Goal: Information Seeking & Learning: Learn about a topic

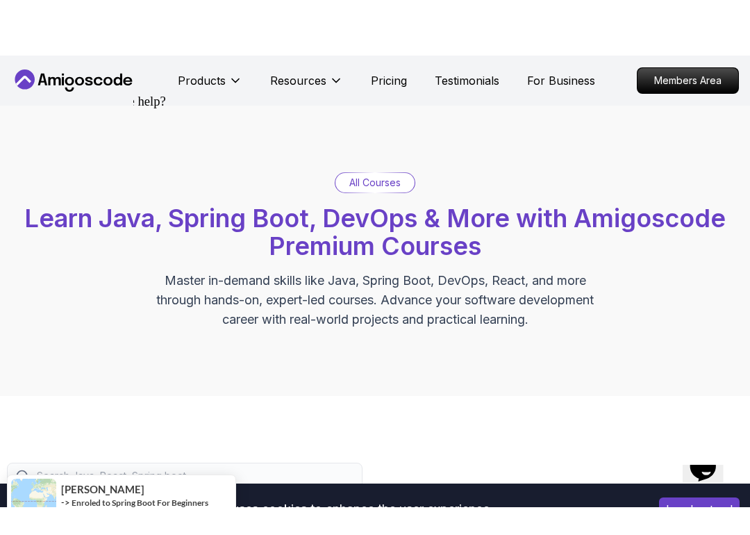
scroll to position [224, 0]
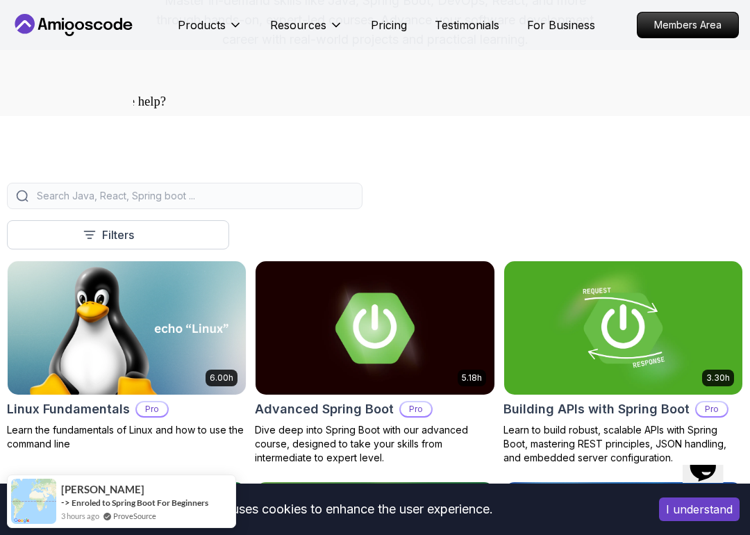
click at [237, 186] on div "Hi! How can we help? I have a question Tell me more" at bounding box center [432, 260] width 588 height 372
click at [251, 162] on div "Hi! How can we help? I have a question Tell me more" at bounding box center [289, 103] width 598 height 117
click at [249, 183] on div "Hi! How can we help? I have a question Tell me more" at bounding box center [432, 260] width 588 height 372
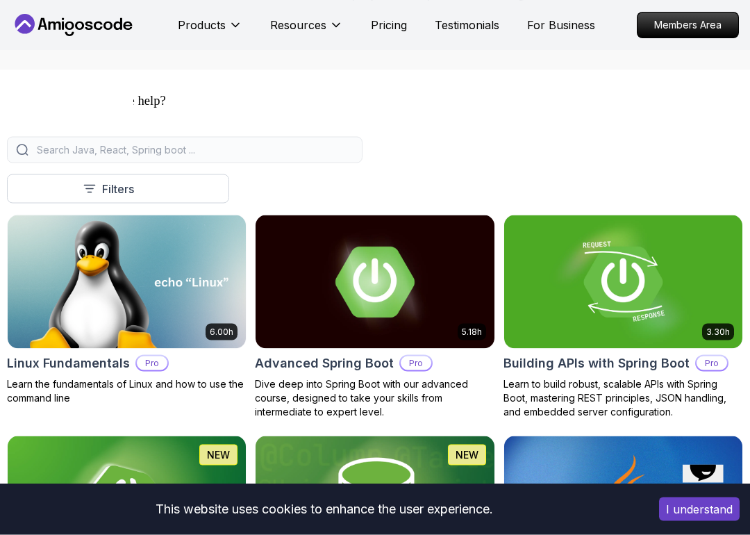
scroll to position [271, 0]
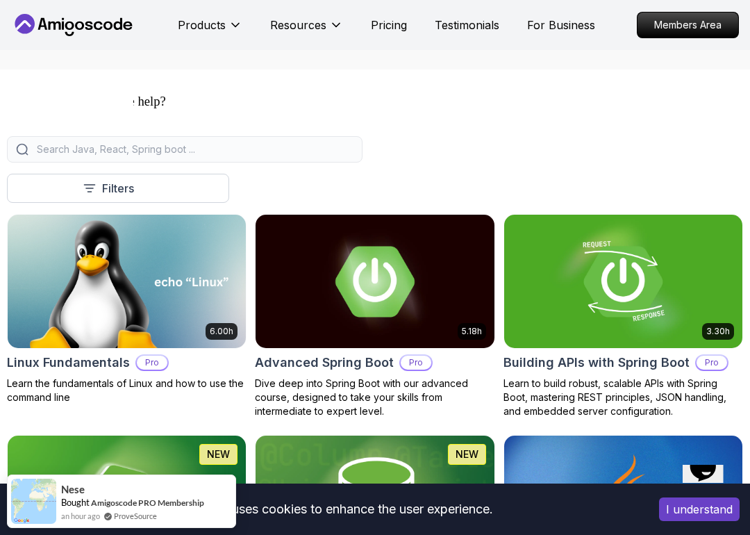
click at [705, 481] on icon "Chat widget" at bounding box center [703, 468] width 26 height 28
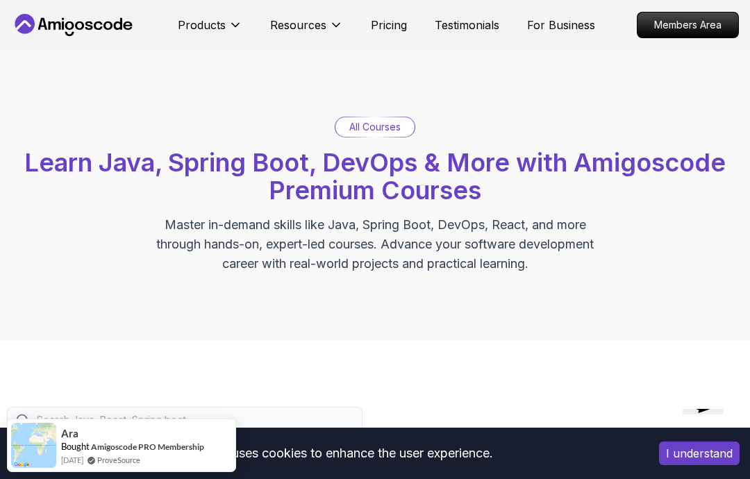
scroll to position [301, 0]
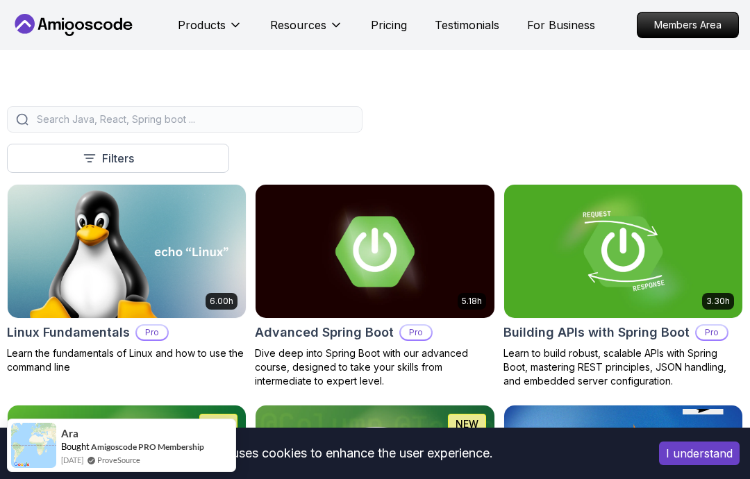
click at [299, 116] on input "search" at bounding box center [194, 120] width 320 height 14
click at [299, 115] on input "search" at bounding box center [194, 120] width 320 height 14
click at [293, 117] on input "search" at bounding box center [194, 120] width 320 height 14
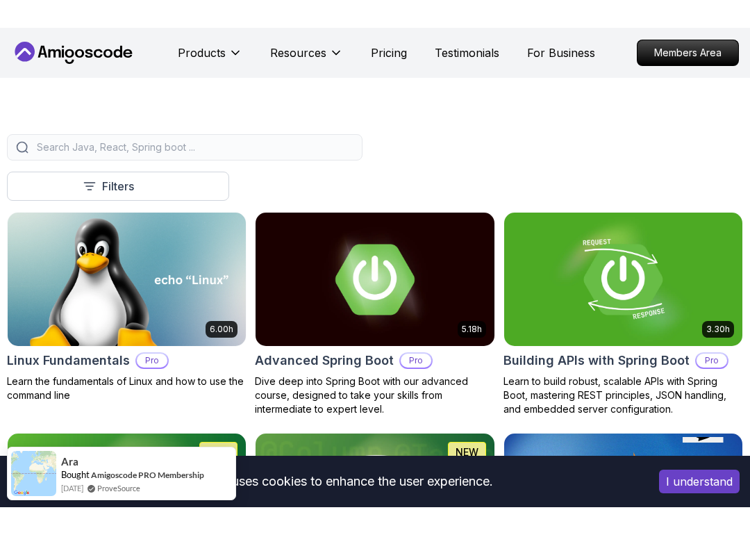
scroll to position [300, 0]
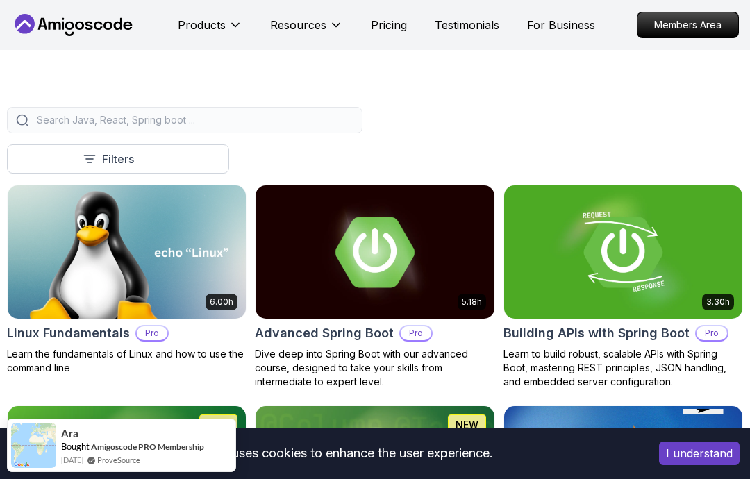
click at [291, 121] on input "search" at bounding box center [194, 120] width 320 height 14
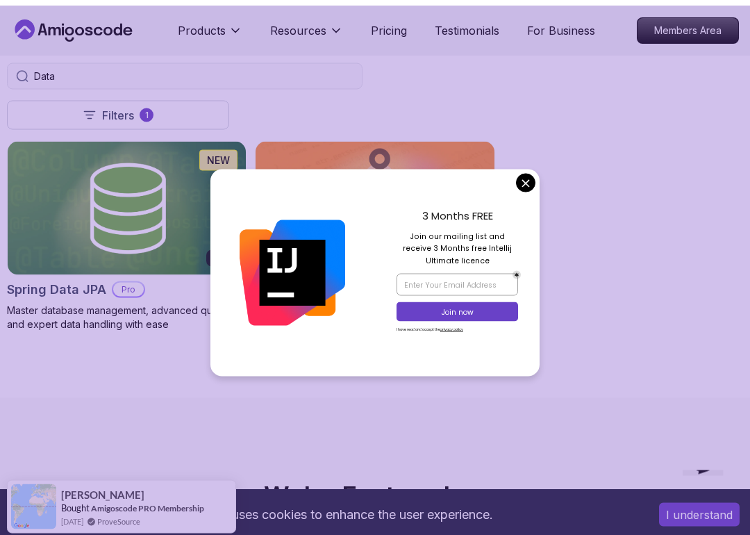
scroll to position [349, 0]
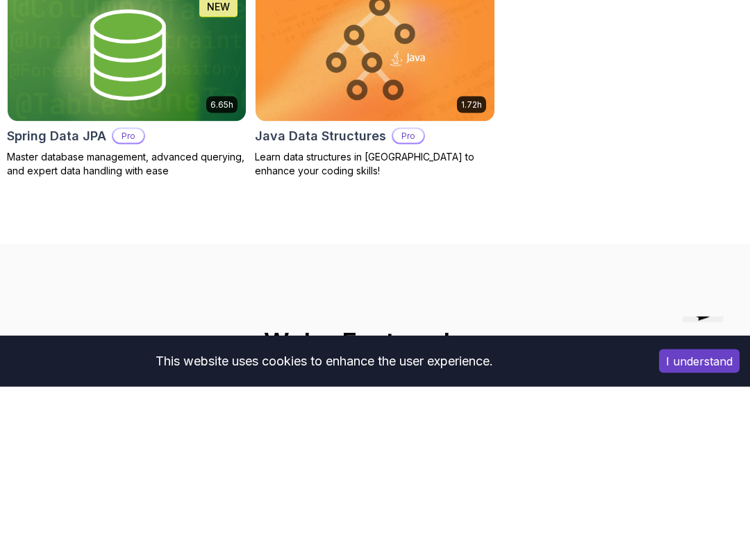
click at [526, 135] on div "6.65h NEW Spring Data JPA Pro Master database management, advanced querying, an…" at bounding box center [375, 230] width 736 height 190
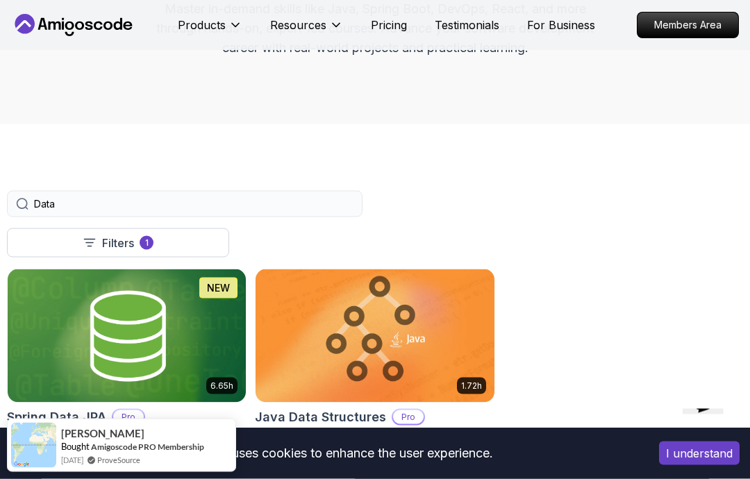
scroll to position [217, 0]
click at [106, 192] on div "Data" at bounding box center [185, 203] width 356 height 26
click at [110, 199] on input "Data" at bounding box center [194, 204] width 320 height 14
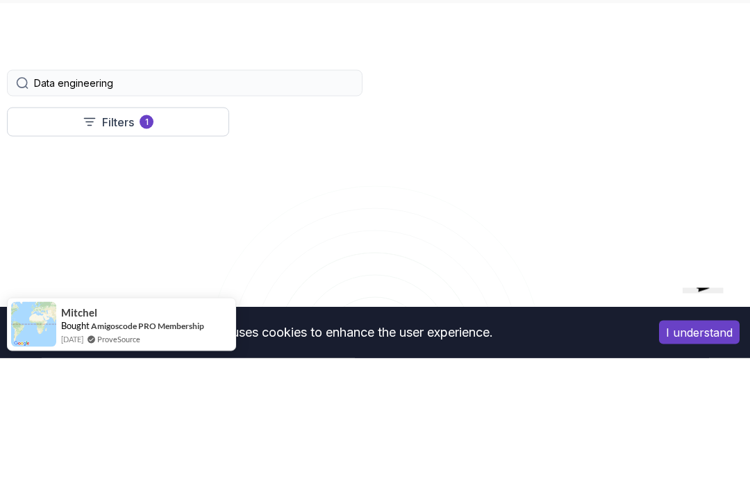
type input "Data engineering"
click at [632, 191] on div "Data engineering" at bounding box center [375, 204] width 736 height 26
